Goal: Task Accomplishment & Management: Use online tool/utility

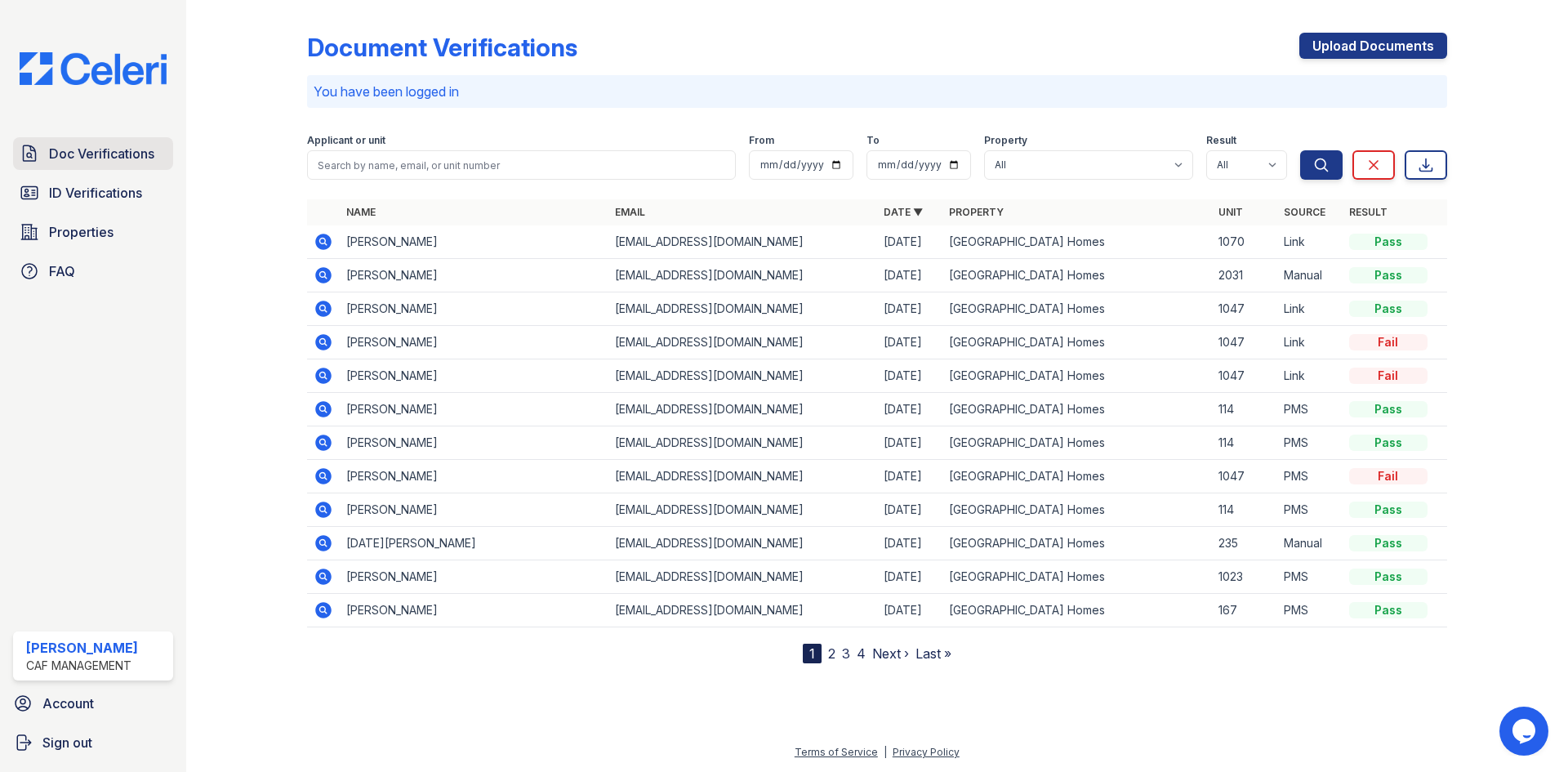
click at [91, 159] on span "Doc Verifications" at bounding box center [102, 153] width 106 height 19
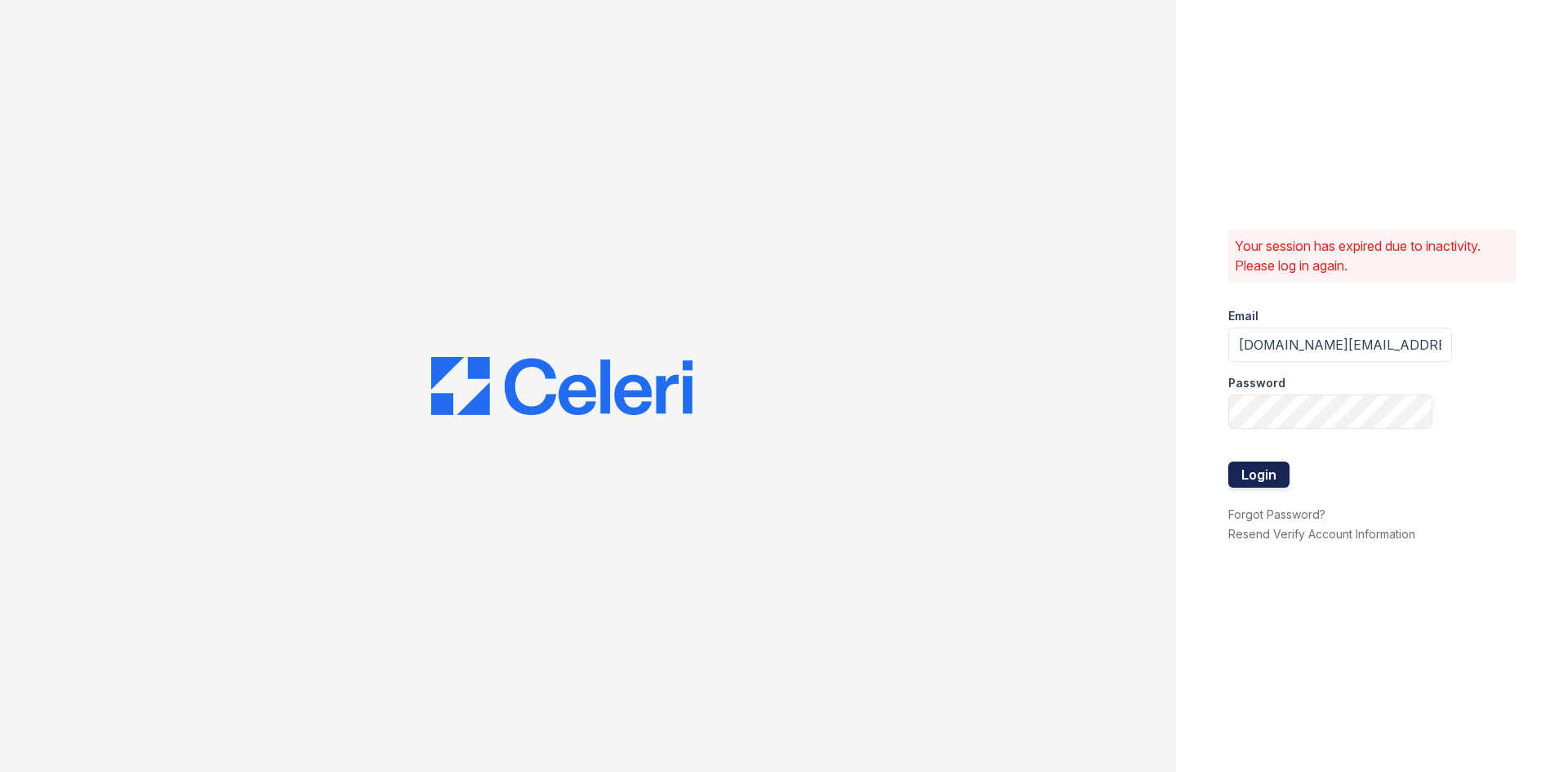
click at [1259, 477] on button "Login" at bounding box center [1258, 474] width 61 height 26
